Goal: Answer question/provide support

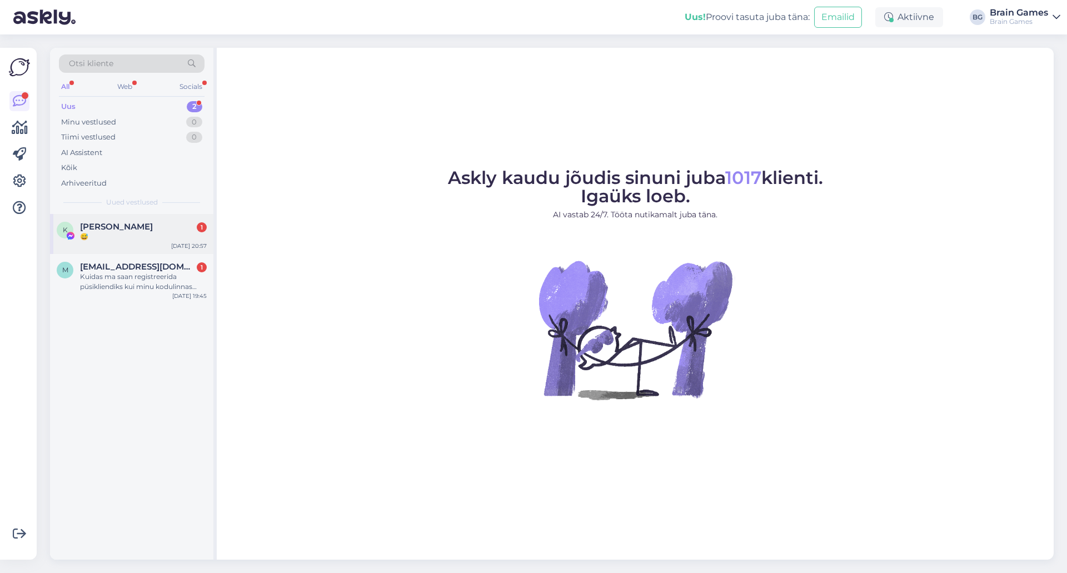
click at [123, 236] on div "😅" at bounding box center [143, 237] width 127 height 10
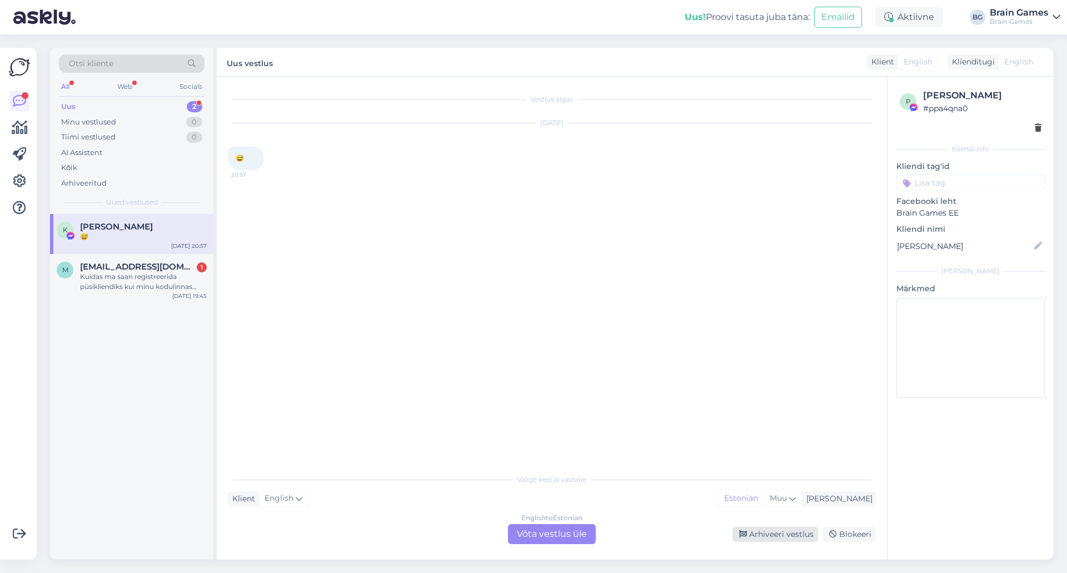
click at [772, 538] on div "Arhiveeri vestlus" at bounding box center [775, 534] width 86 height 15
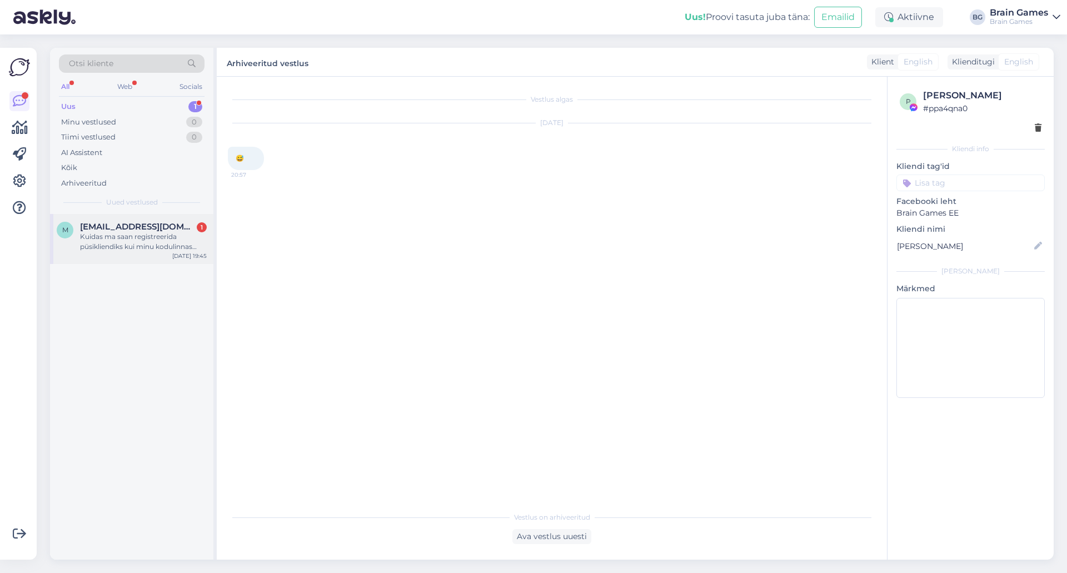
click at [138, 244] on div "Kuidas ma saan registreerida püsikliendiks kui minu kodulinnas pole kohapeal ka…" at bounding box center [143, 242] width 127 height 20
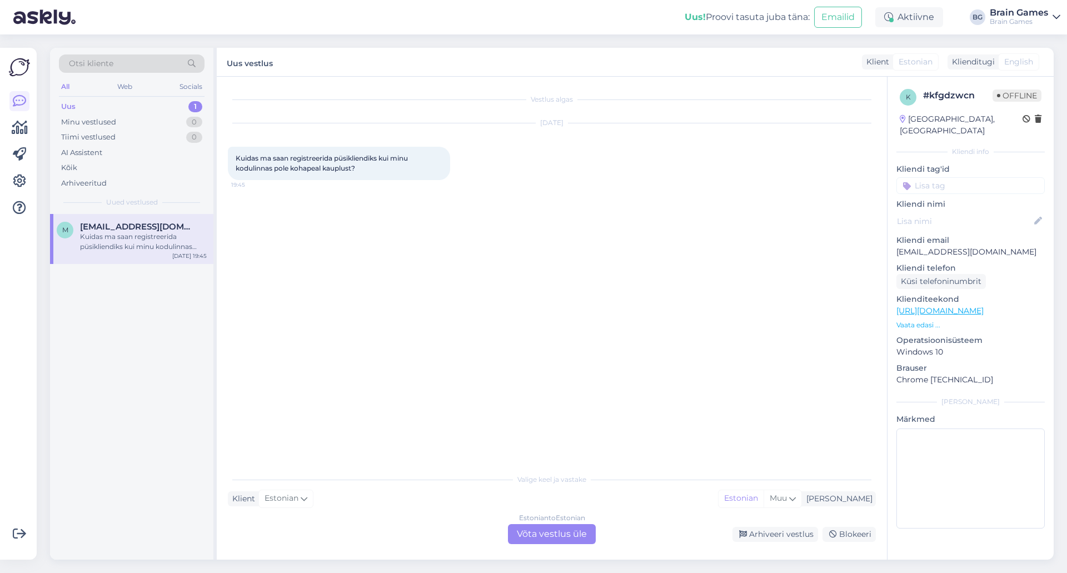
click at [578, 530] on div "Estonian to Estonian Võta vestlus üle" at bounding box center [552, 534] width 88 height 20
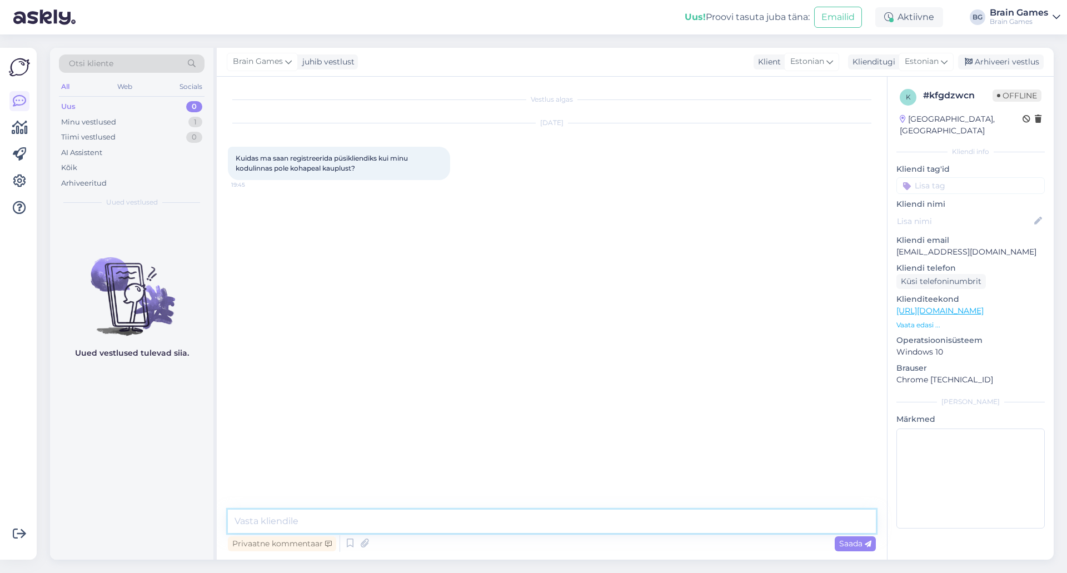
click at [578, 530] on textarea at bounding box center [552, 520] width 648 height 23
type textarea "P"
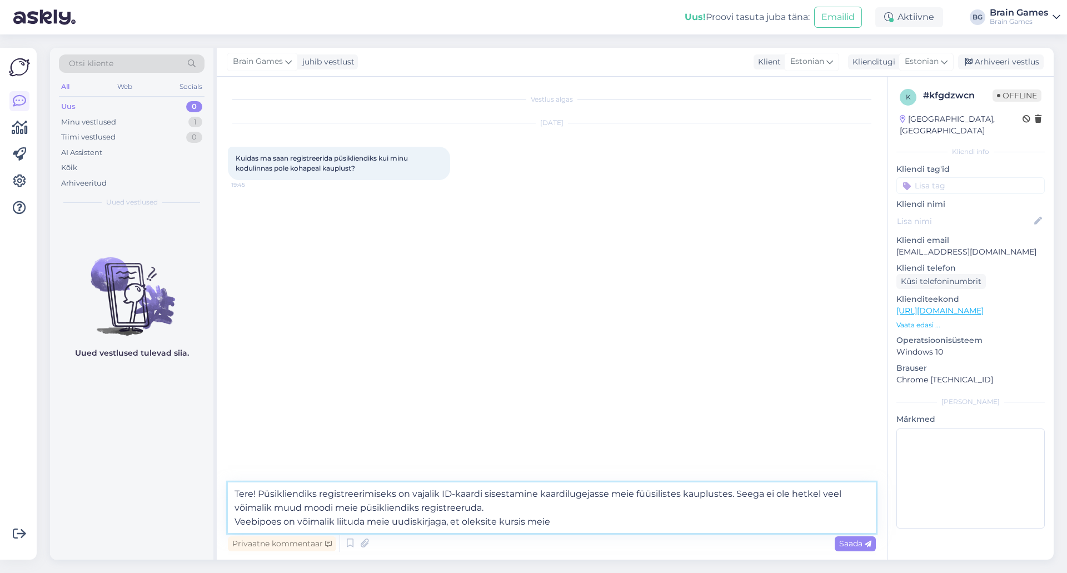
click at [570, 529] on textarea "Tere! Püsikliendiks registreerimiseks on vajalik ID-kaardi sisestamine kaardilu…" at bounding box center [552, 507] width 648 height 51
drag, startPoint x: 462, startPoint y: 524, endPoint x: 546, endPoint y: 523, distance: 84.4
click at [546, 523] on textarea "Tere! Püsikliendiks registreerimiseks on vajalik ID-kaardi sisestamine kaardilu…" at bounding box center [552, 507] width 648 height 51
click at [770, 525] on textarea "Tere! Püsikliendiks registreerimiseks on vajalik ID-kaardi sisestamine kaardilu…" at bounding box center [552, 507] width 648 height 51
paste textarea "[URL][DOMAIN_NAME]"
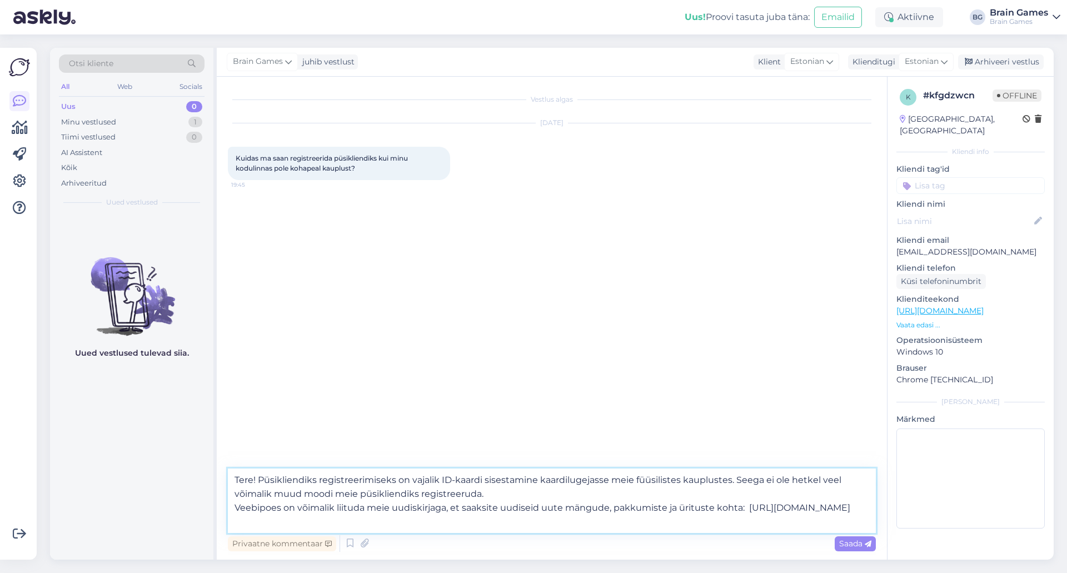
click at [773, 512] on textarea "Tere! Püsikliendiks registreerimiseks on vajalik ID-kaardi sisestamine kaardilu…" at bounding box center [552, 500] width 648 height 64
click at [735, 517] on textarea "Tere! Püsikliendiks registreerimiseks on vajalik ID-kaardi sisestamine kaardilu…" at bounding box center [552, 500] width 648 height 64
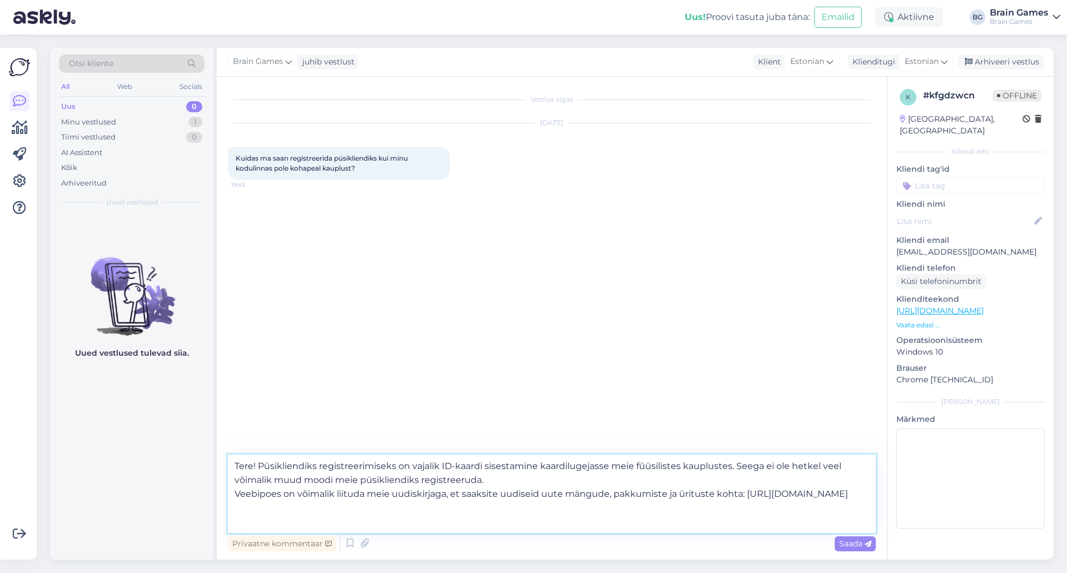
click at [492, 522] on textarea "Tere! Püsikliendiks registreerimiseks on vajalik ID-kaardi sisestamine kaardilu…" at bounding box center [552, 493] width 648 height 78
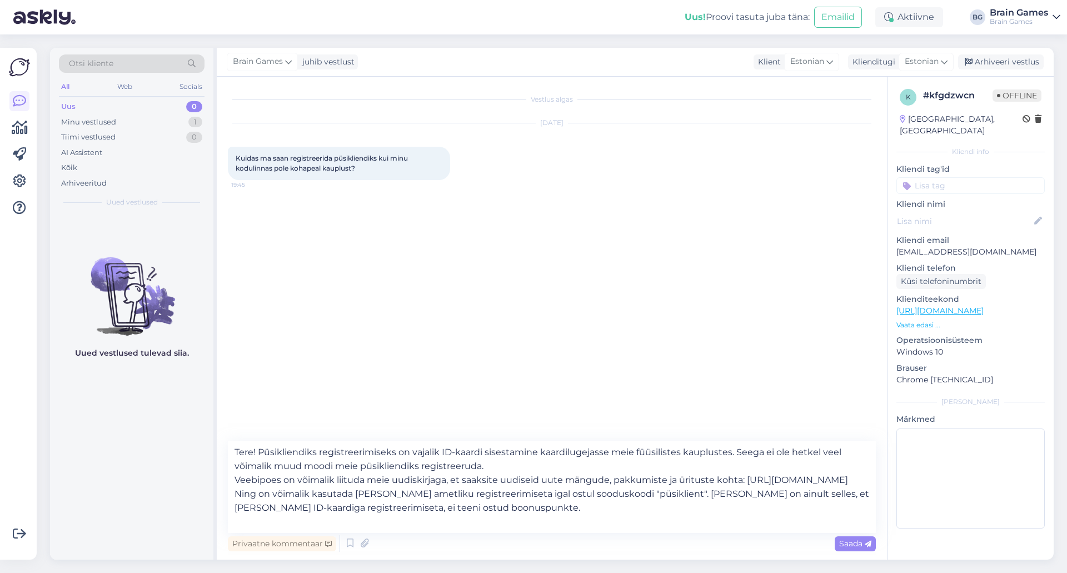
click at [904, 320] on p "Vaata edasi ..." at bounding box center [970, 325] width 148 height 10
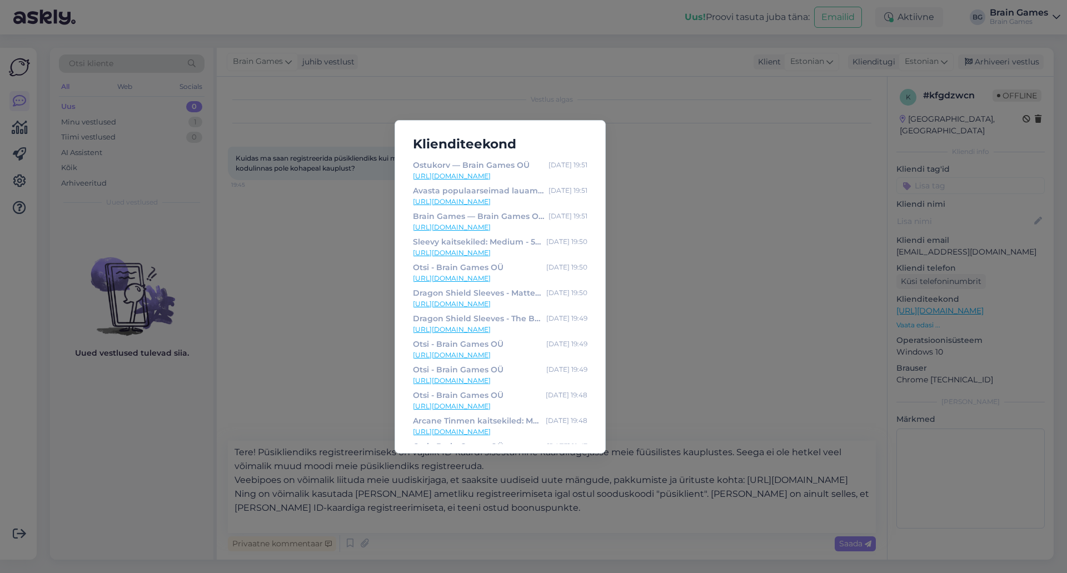
click at [829, 302] on div "Klienditeekond Ostukorv — Brain Games OÜ [DATE] 19:51 [URL][DOMAIN_NAME] Avasta…" at bounding box center [533, 286] width 1067 height 573
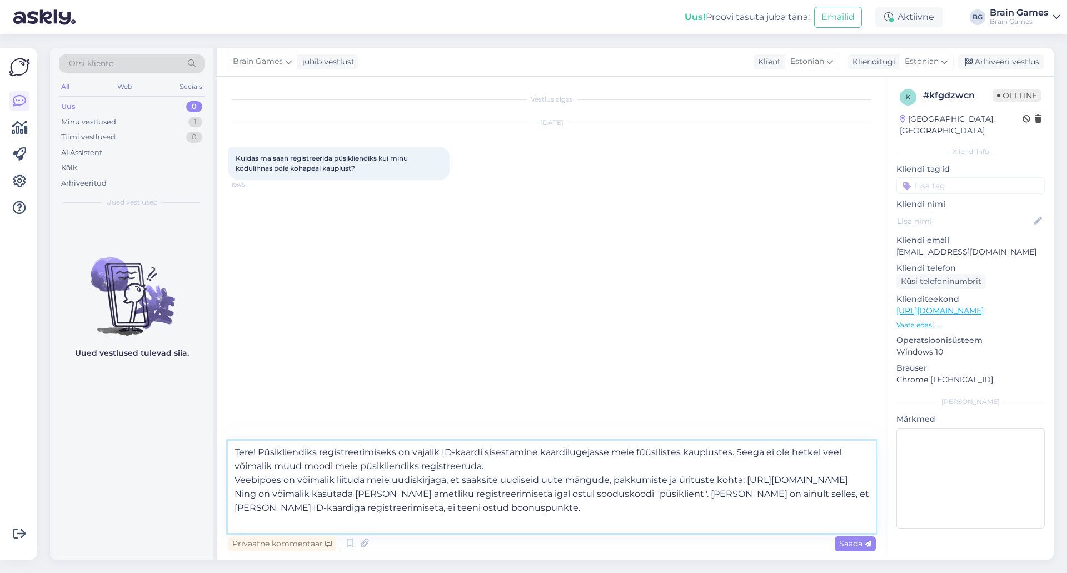
click at [513, 528] on textarea "Tere! Püsikliendiks registreerimiseks on vajalik ID-kaardi sisestamine kaardilu…" at bounding box center [552, 487] width 648 height 92
click at [463, 471] on textarea "Tere! Püsikliendiks registreerimiseks on vajalik ID-kaardi sisestamine kaardilu…" at bounding box center [552, 487] width 648 height 92
click at [479, 528] on textarea "Tere! Püsikliendiks registreerimiseks on vajalik ID-kaardi sisestamine kaardilu…" at bounding box center [552, 487] width 648 height 92
type textarea "Tere! Püsikliendiks registreerimiseks on vajalik ID-kaardi sisestamine kaardilu…"
click at [848, 546] on span "Saada" at bounding box center [855, 543] width 32 height 10
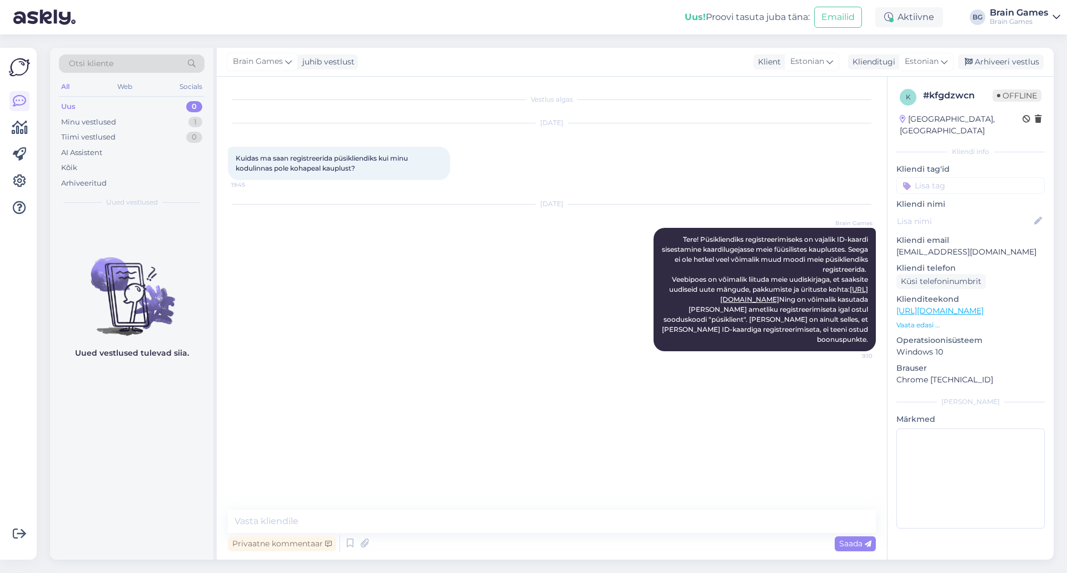
click at [715, 485] on div "Vestlus algas [DATE] Kuidas ma saan registreerida püsikliendiks kui minu koduli…" at bounding box center [557, 294] width 658 height 412
